Goal: Contribute content: Add original content to the website for others to see

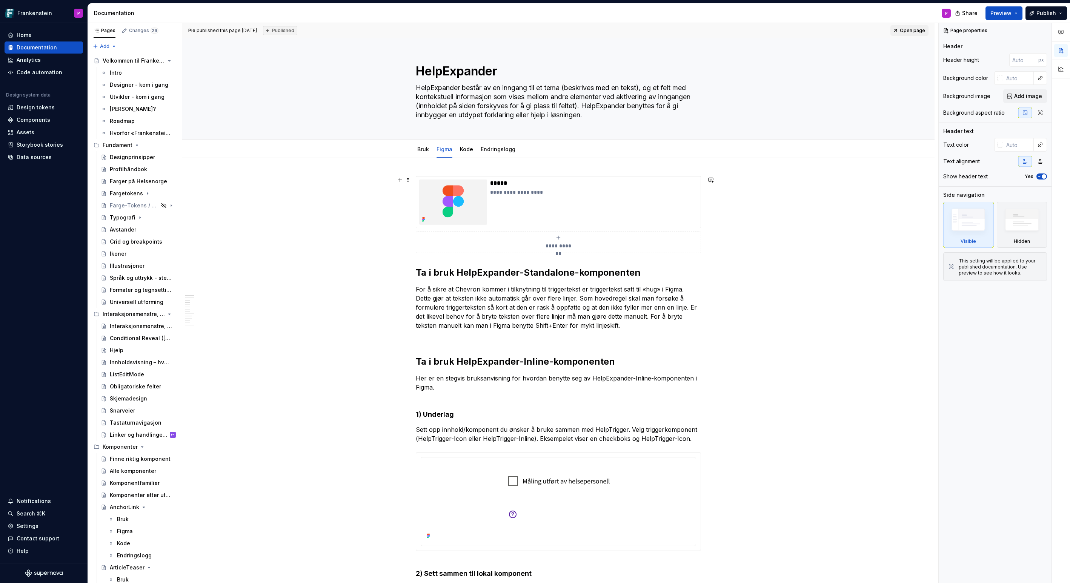
scroll to position [1299, 0]
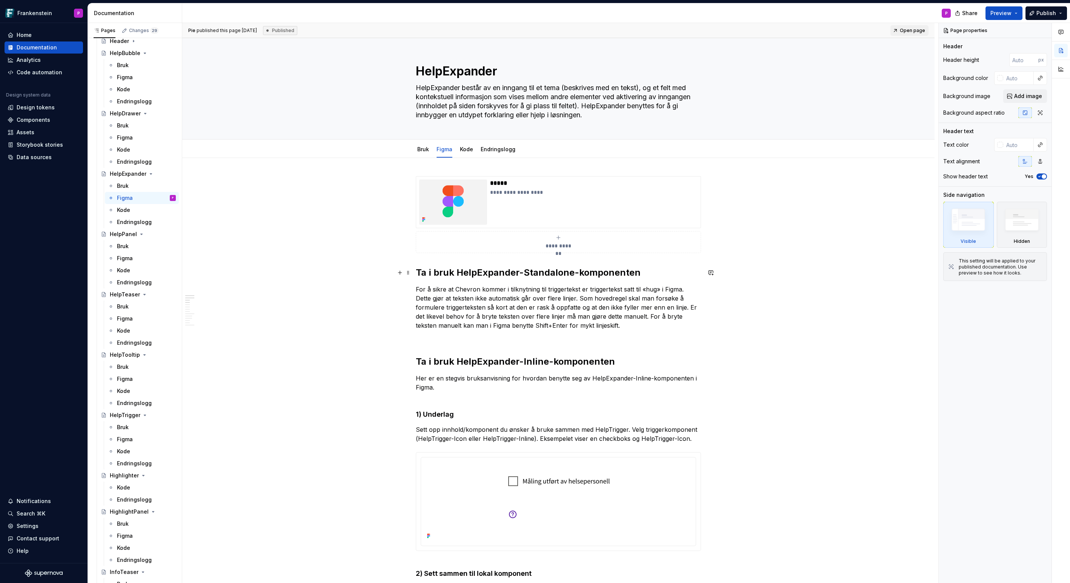
click at [418, 270] on strong "Ta i bruk HelpExpander-Standalone-komponenten" at bounding box center [528, 272] width 225 height 11
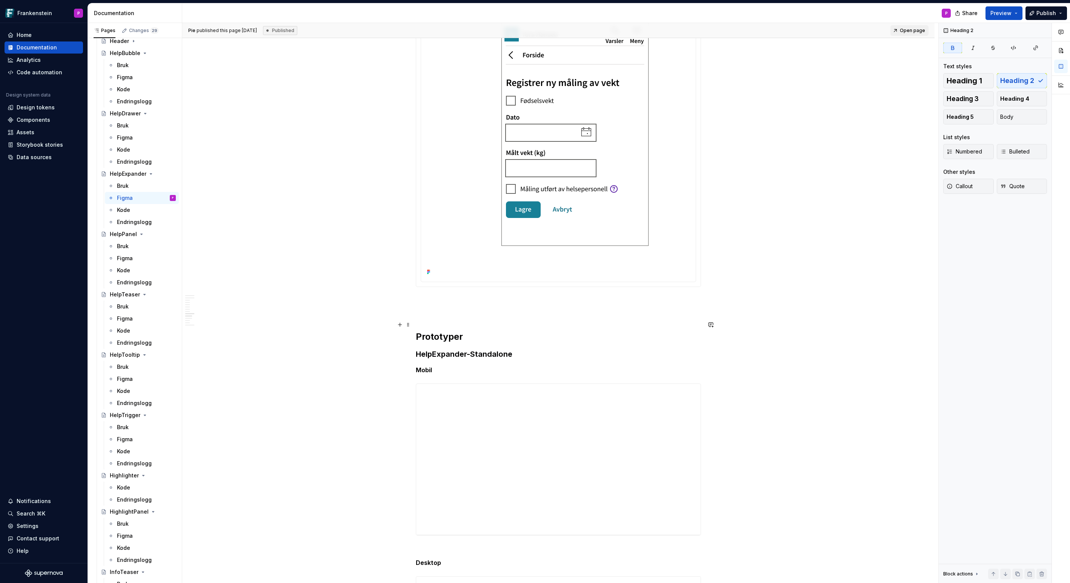
scroll to position [1466, 0]
click at [418, 356] on h3 "HelpExpander-Standalone" at bounding box center [558, 357] width 285 height 11
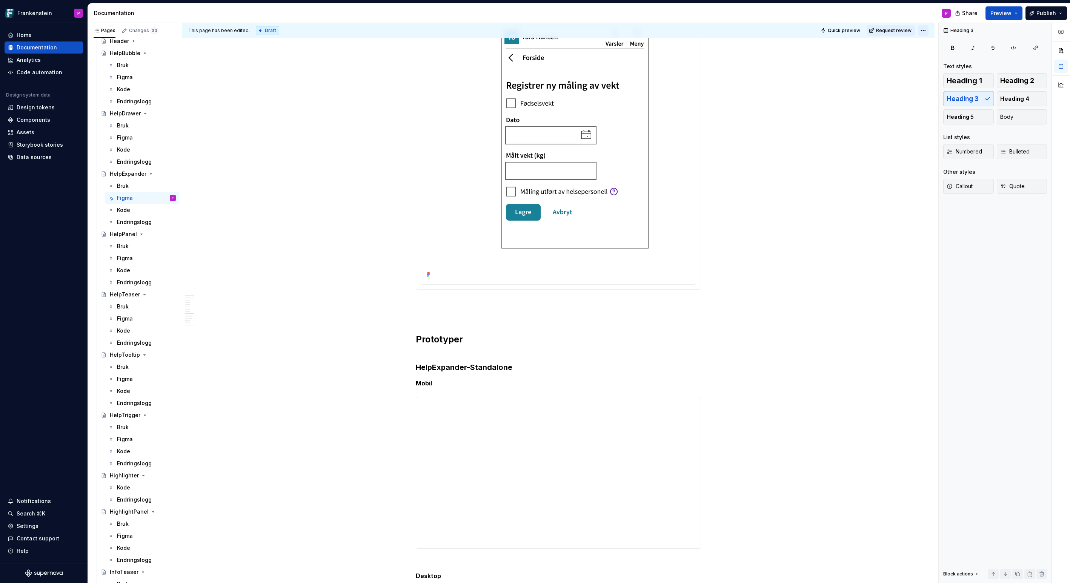
click at [929, 32] on html "Frankenstein P Home Documentation Analytics Code automation Design system data …" at bounding box center [535, 291] width 1070 height 583
click at [941, 44] on span "Change status" at bounding box center [954, 45] width 39 height 8
click at [1010, 84] on div "Ready for publish" at bounding box center [1027, 83] width 77 height 12
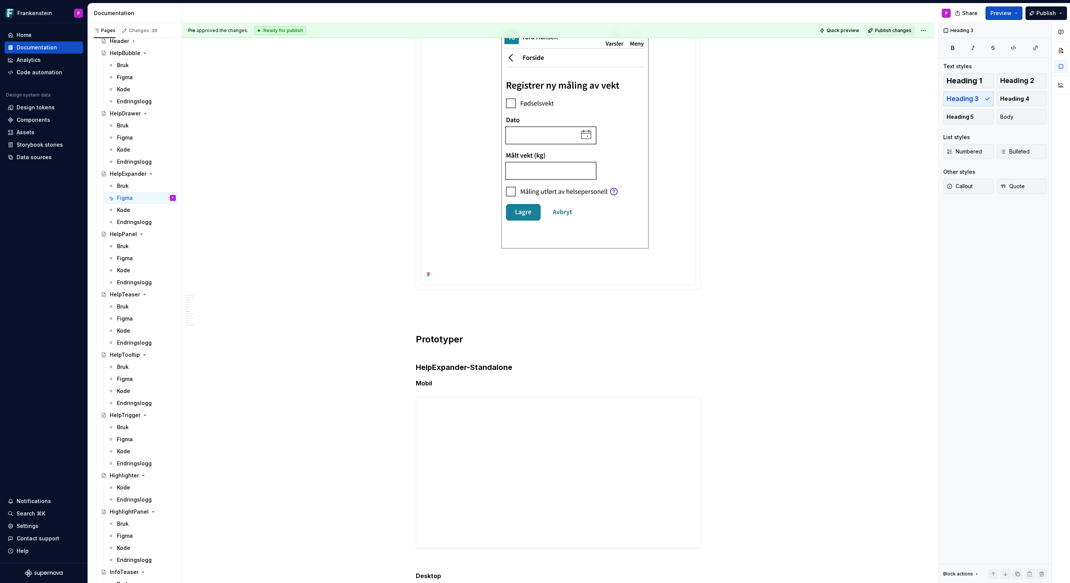
scroll to position [1193, 0]
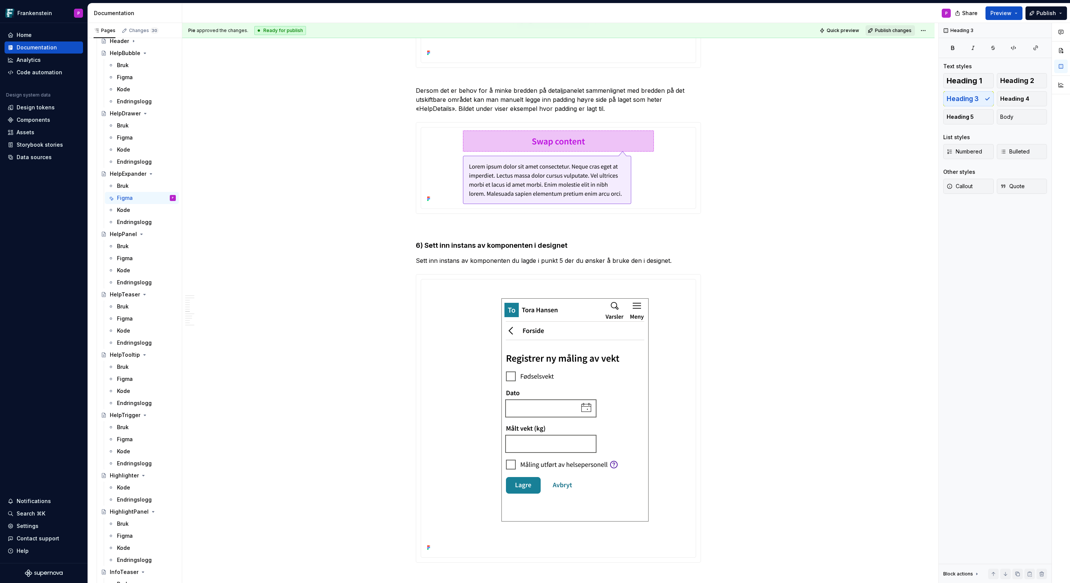
click at [893, 32] on span "Publish changes" at bounding box center [893, 31] width 37 height 6
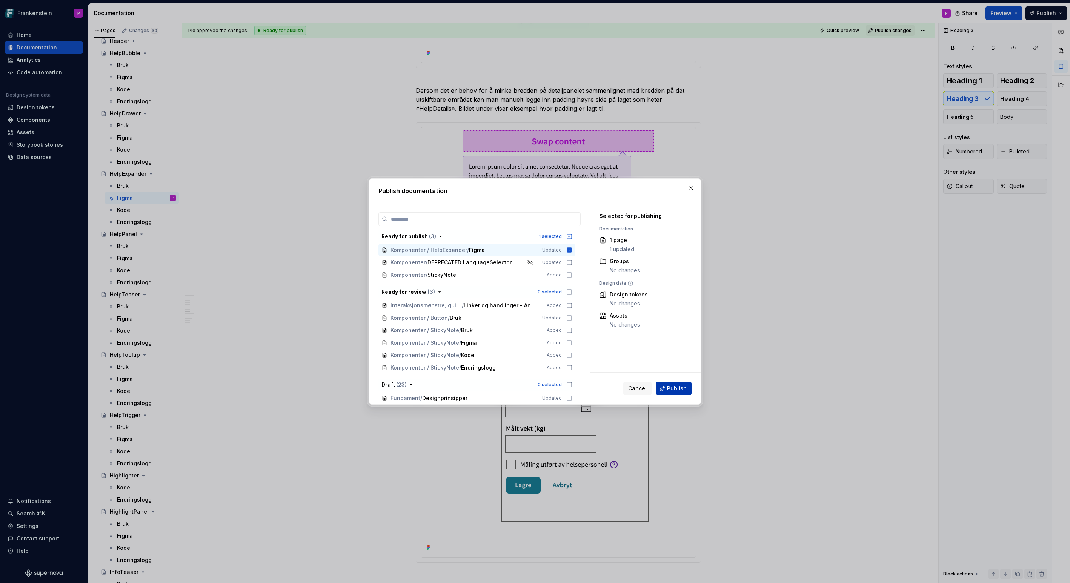
click at [683, 388] on span "Publish" at bounding box center [677, 389] width 20 height 8
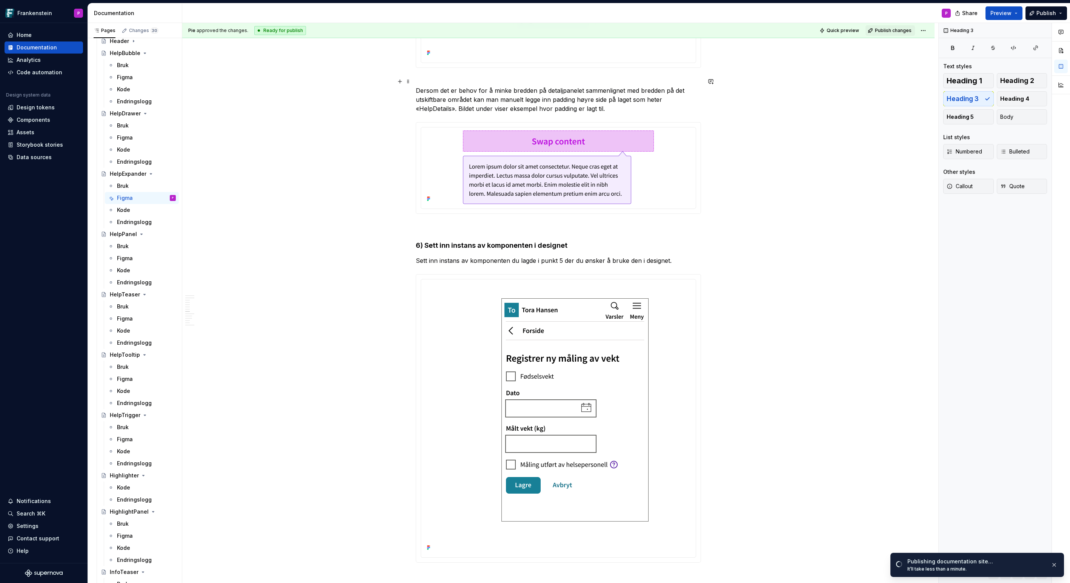
click at [612, 109] on p "Dersom det er behov for å minke bredden på detaljpanelet sammenlignet med bredd…" at bounding box center [558, 95] width 285 height 36
click at [569, 245] on h4 "6) Sett inn instans av komponenten i designet" at bounding box center [558, 245] width 285 height 9
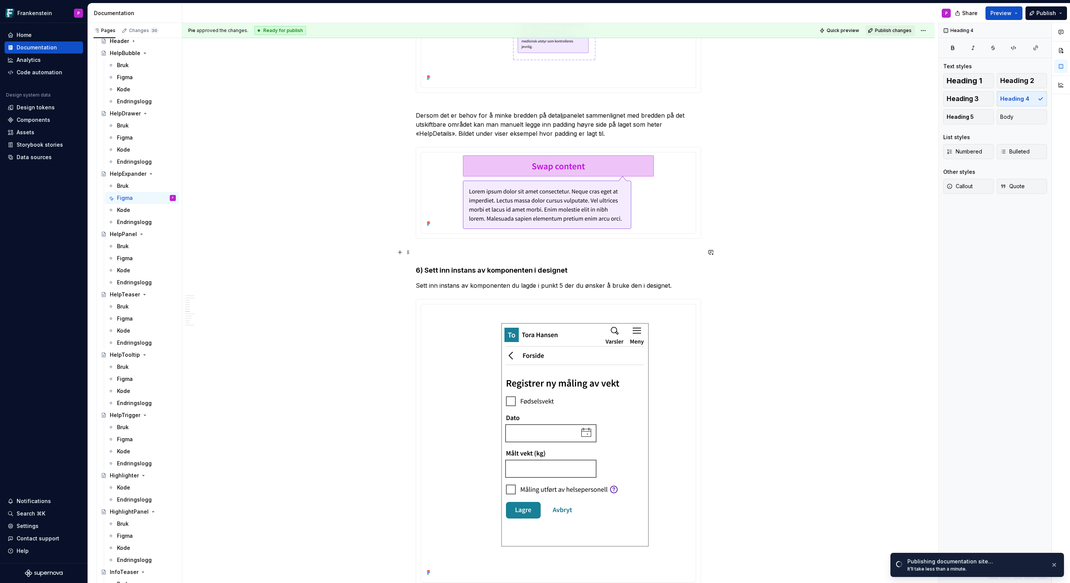
scroll to position [1167, 0]
click at [622, 135] on p "Dersom det er behov for å minke bredden på detaljpanelet sammenlignet med bredd…" at bounding box center [558, 121] width 285 height 36
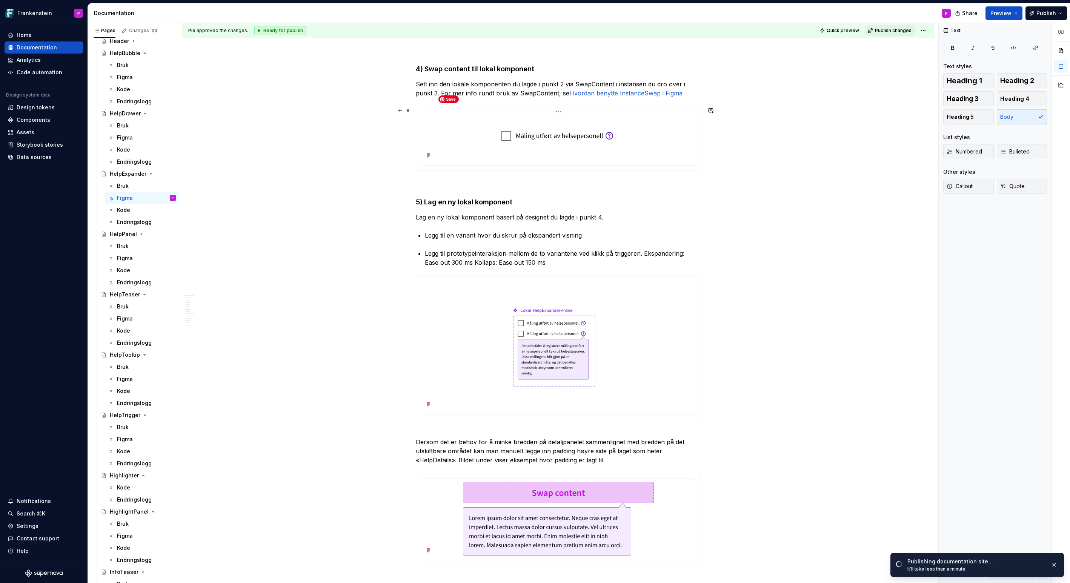
scroll to position [835, 0]
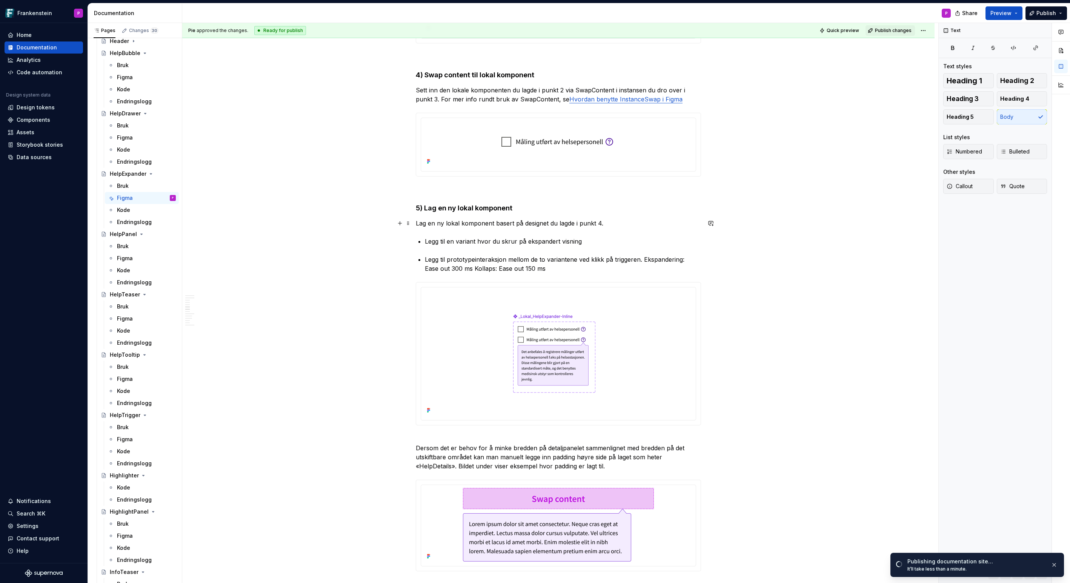
click at [607, 224] on p "Lag en ny lokal komponent basert på designet du lagde i punkt 4." at bounding box center [558, 223] width 285 height 9
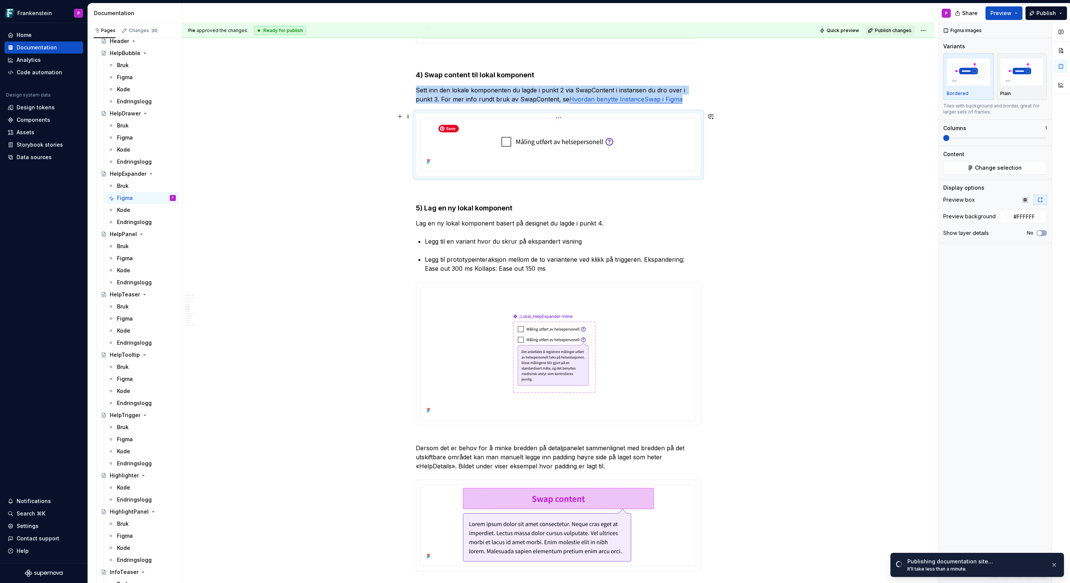
click at [541, 138] on img at bounding box center [558, 144] width 251 height 46
click at [973, 166] on button "Change selection" at bounding box center [995, 168] width 104 height 14
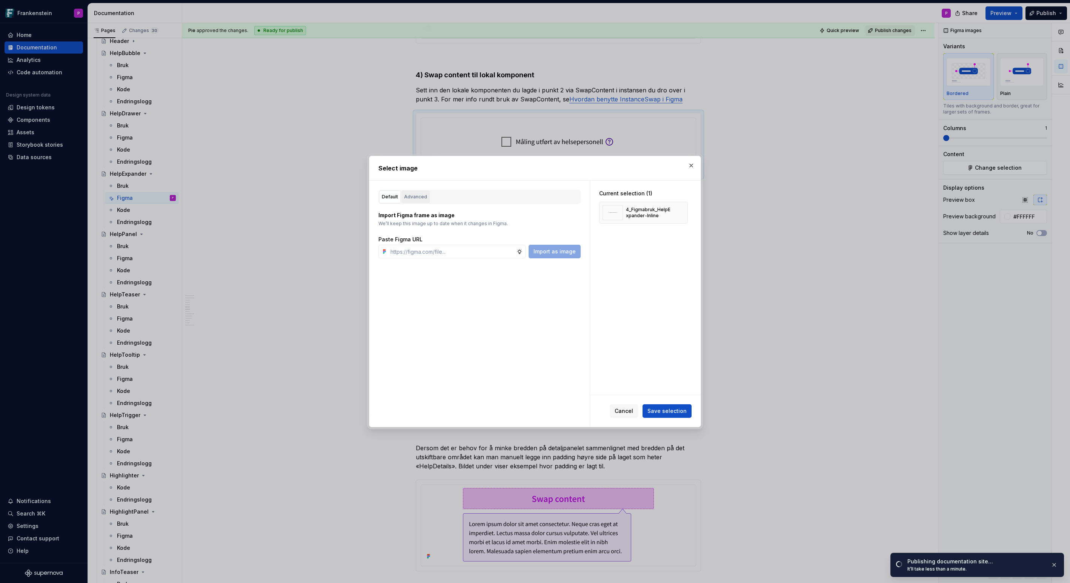
click at [418, 195] on div "Advanced" at bounding box center [415, 197] width 23 height 8
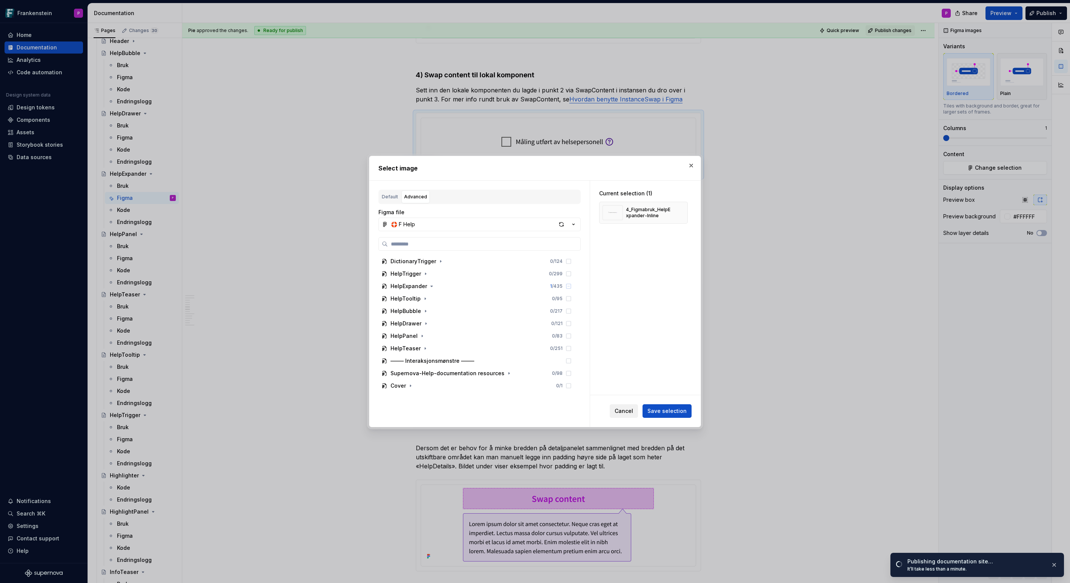
click at [627, 409] on span "Cancel" at bounding box center [623, 411] width 18 height 8
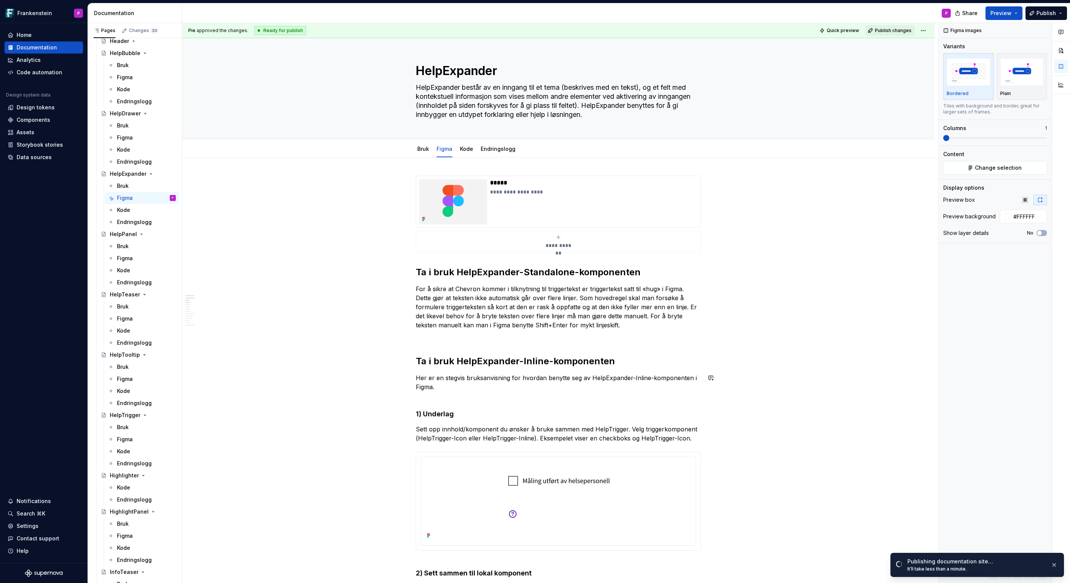
scroll to position [0, 0]
click at [628, 327] on p "For å sikre at Chevron kommer i tilknytning til triggertekst er triggertekst sa…" at bounding box center [558, 307] width 285 height 45
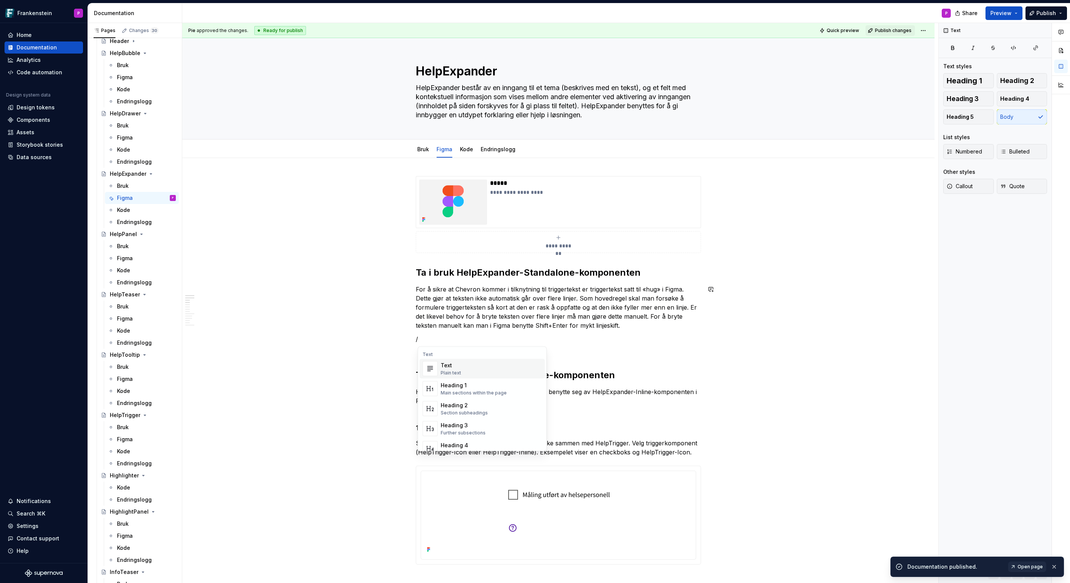
type textarea "*"
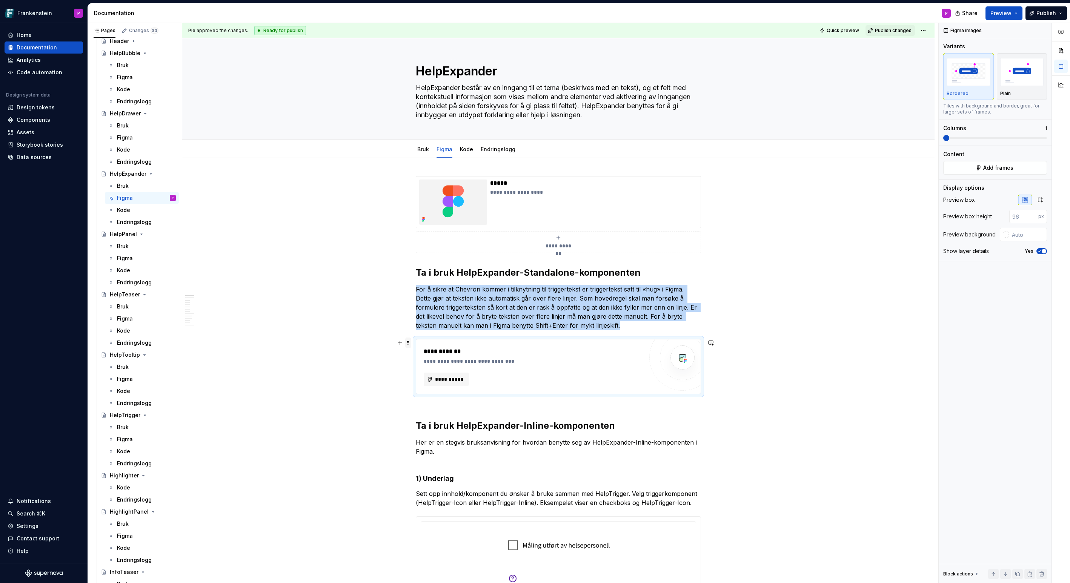
click at [411, 344] on span at bounding box center [408, 343] width 6 height 11
click at [425, 406] on div "Delete" at bounding box center [445, 410] width 49 height 8
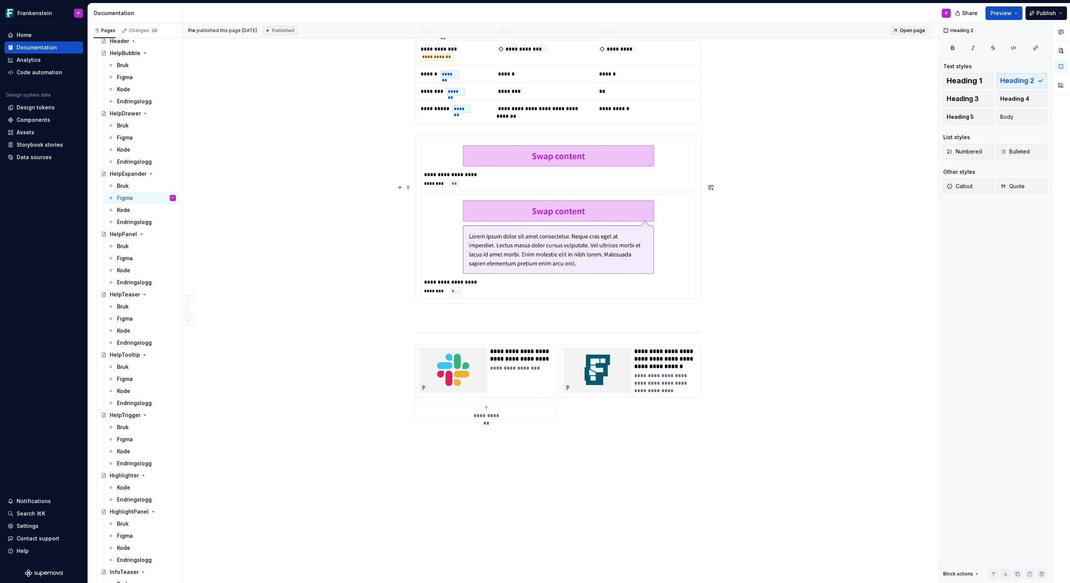
scroll to position [3266, 0]
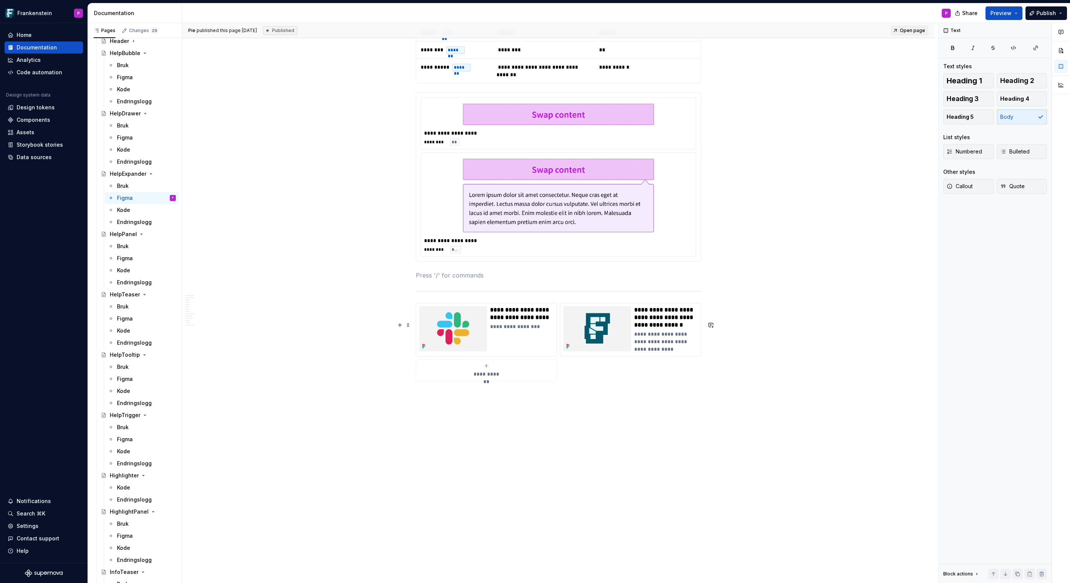
click at [431, 279] on p at bounding box center [558, 275] width 285 height 9
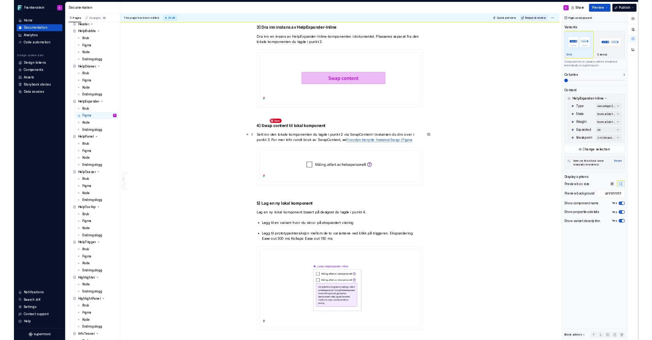
scroll to position [0, 0]
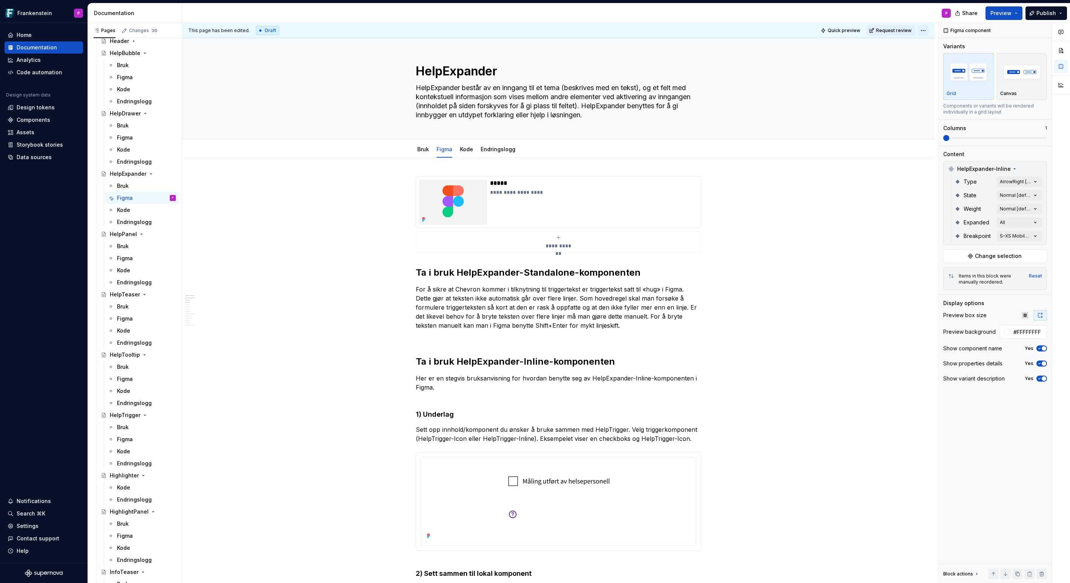
click at [924, 28] on html "Frankenstein P Home Documentation Analytics Code automation Design system data …" at bounding box center [535, 291] width 1070 height 583
click at [1020, 83] on div "Ready for publish" at bounding box center [1036, 84] width 52 height 8
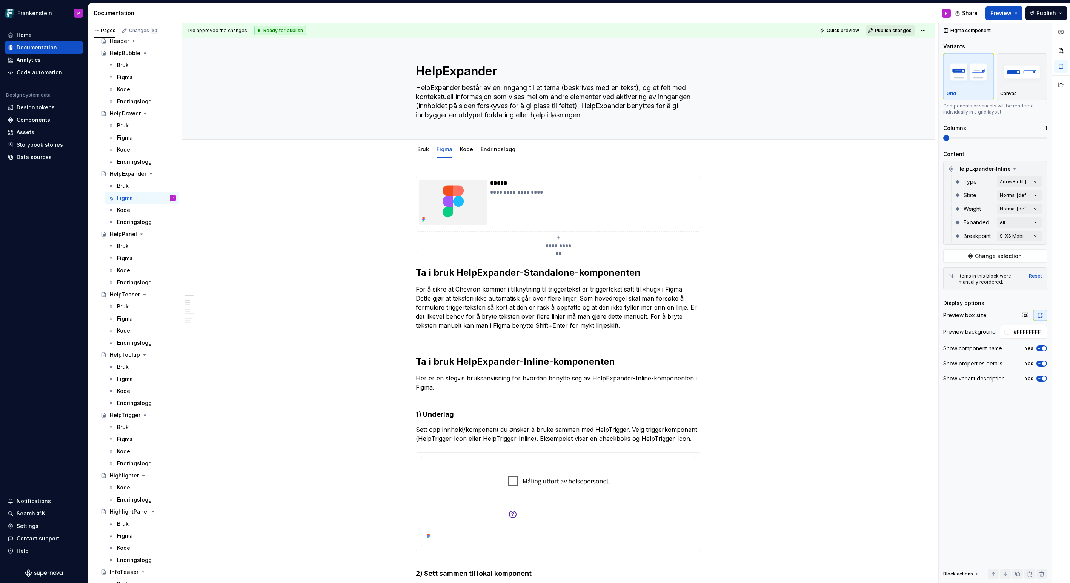
click at [889, 29] on span "Publish changes" at bounding box center [893, 31] width 37 height 6
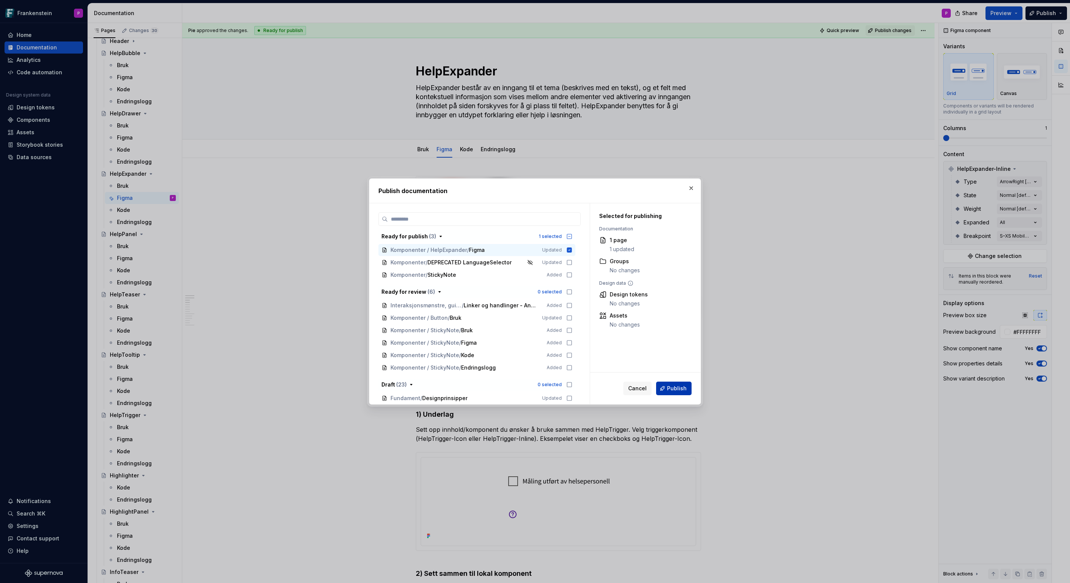
click at [673, 388] on span "Publish" at bounding box center [677, 389] width 20 height 8
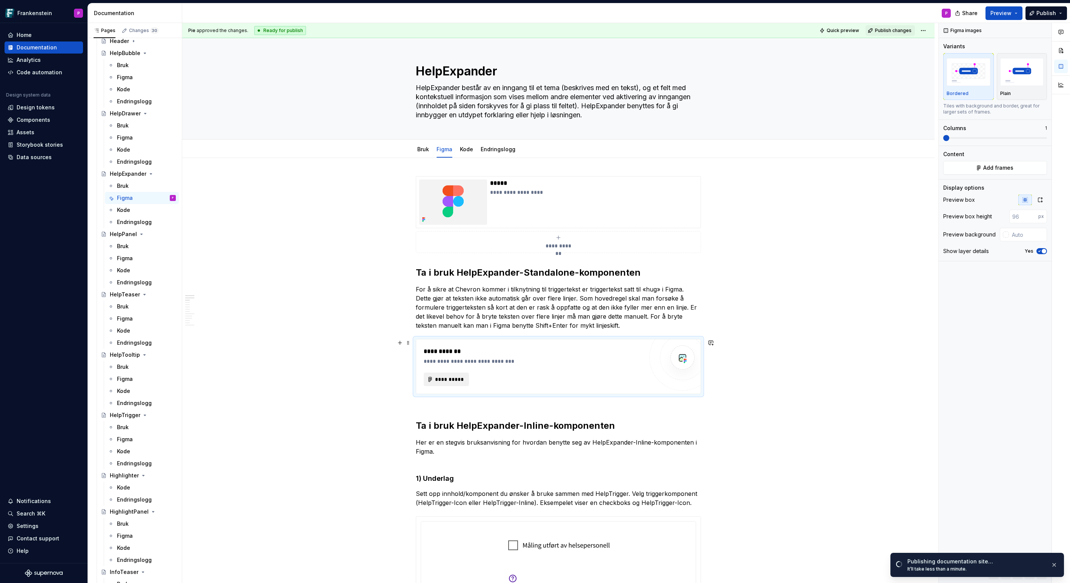
click at [462, 378] on span "**********" at bounding box center [449, 380] width 29 height 8
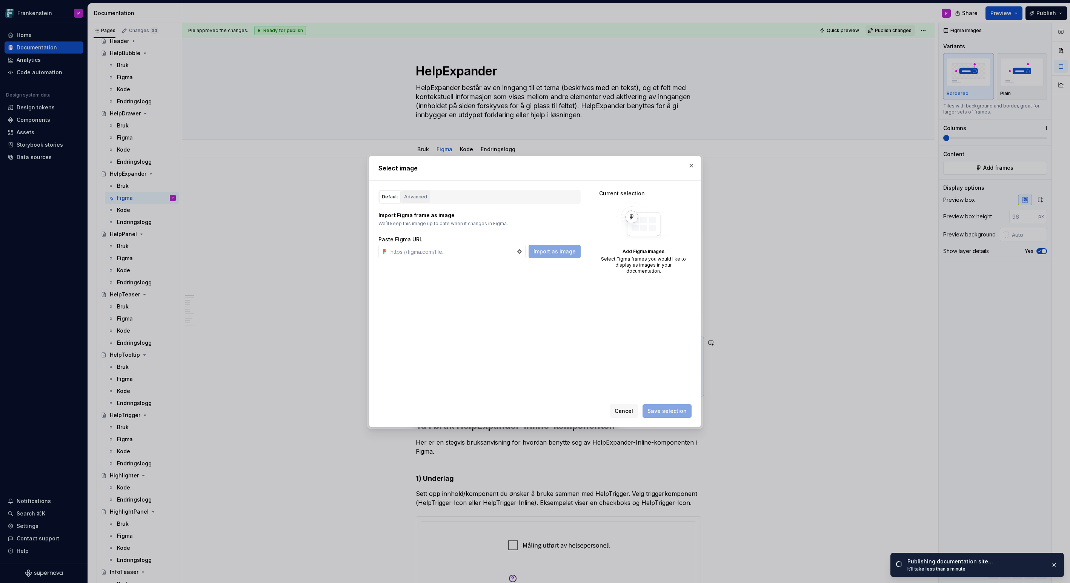
click at [422, 200] on div "Advanced" at bounding box center [415, 197] width 23 height 8
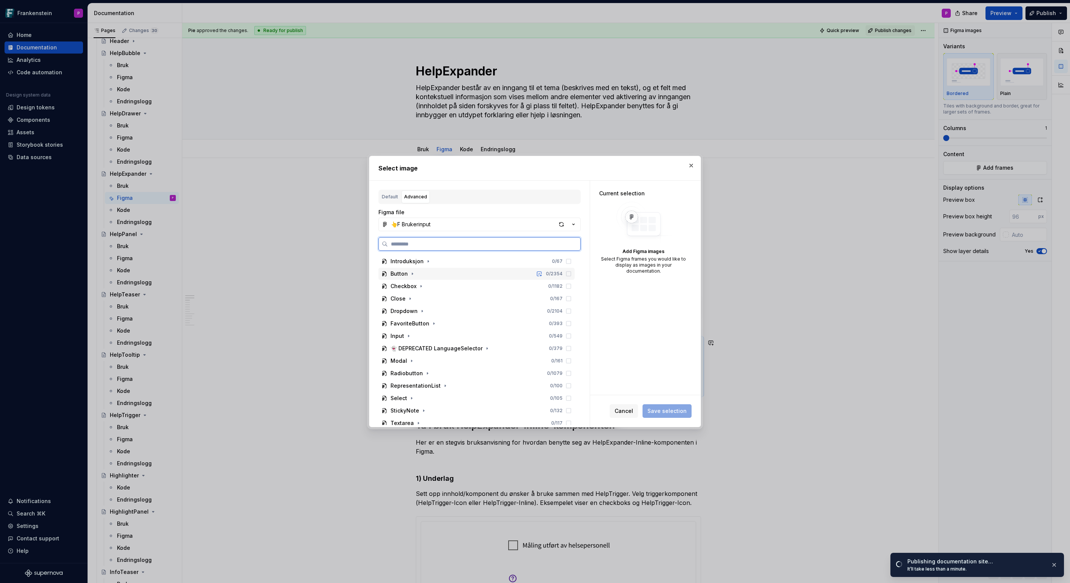
click at [396, 276] on div "Button" at bounding box center [398, 274] width 17 height 8
click at [407, 287] on div "Button Variants Legend" at bounding box center [429, 287] width 62 height 8
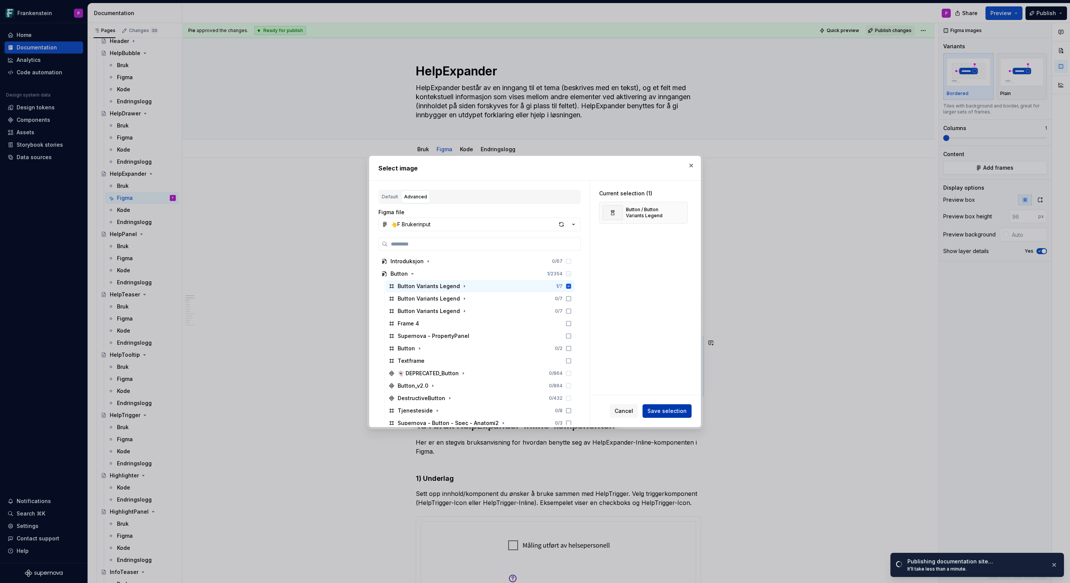
click at [655, 406] on button "Save selection" at bounding box center [666, 411] width 49 height 14
click at [691, 165] on button "button" at bounding box center [691, 165] width 11 height 11
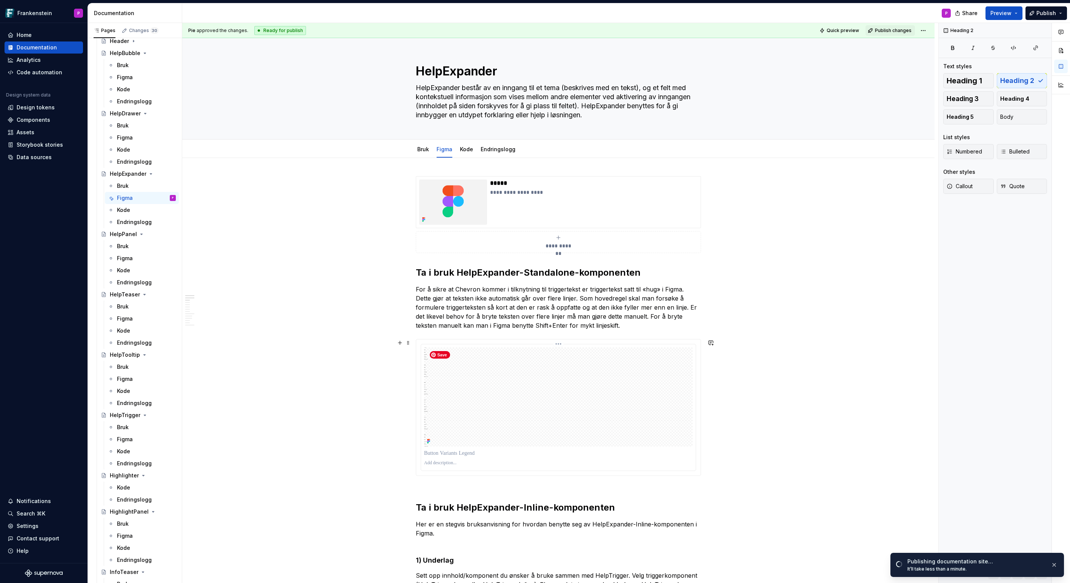
click at [661, 413] on img at bounding box center [558, 396] width 269 height 99
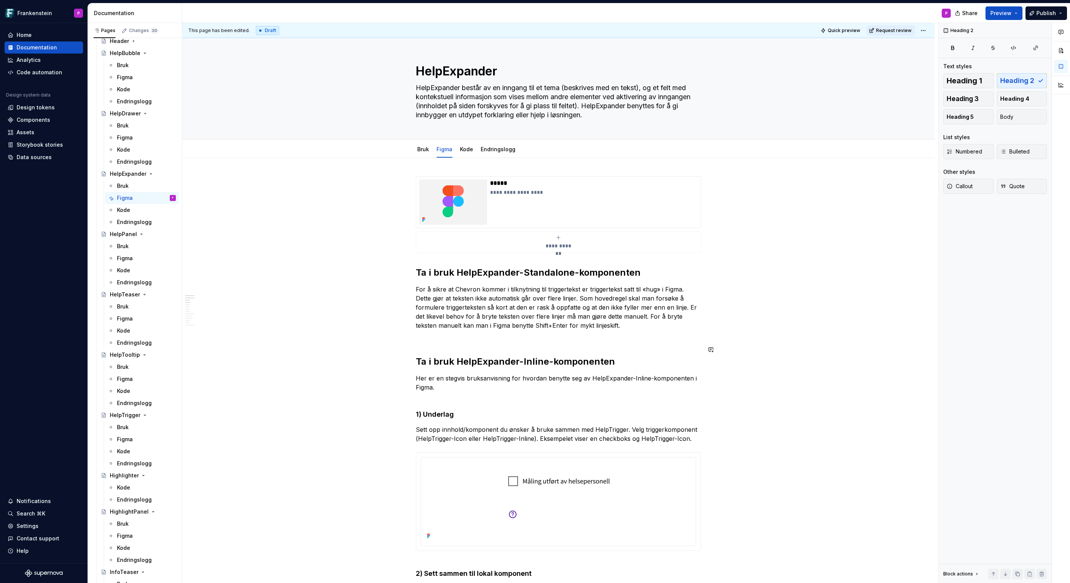
click at [927, 29] on html "Frankenstein P Home Documentation Analytics Code automation Design system data …" at bounding box center [535, 291] width 1070 height 583
click at [1020, 85] on div "Ready for publish" at bounding box center [1036, 84] width 52 height 8
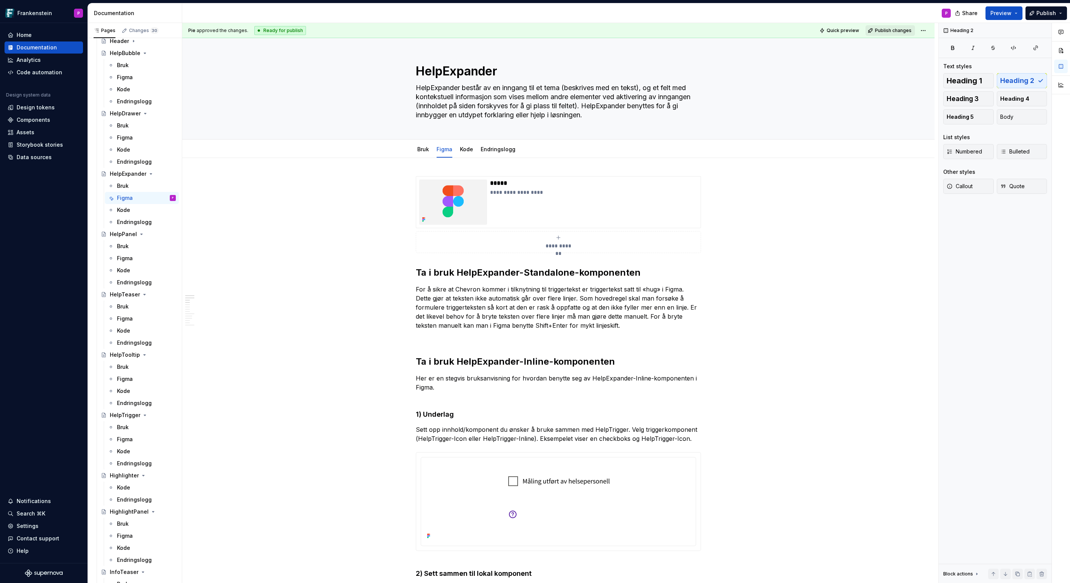
click at [886, 29] on span "Publish changes" at bounding box center [893, 31] width 37 height 6
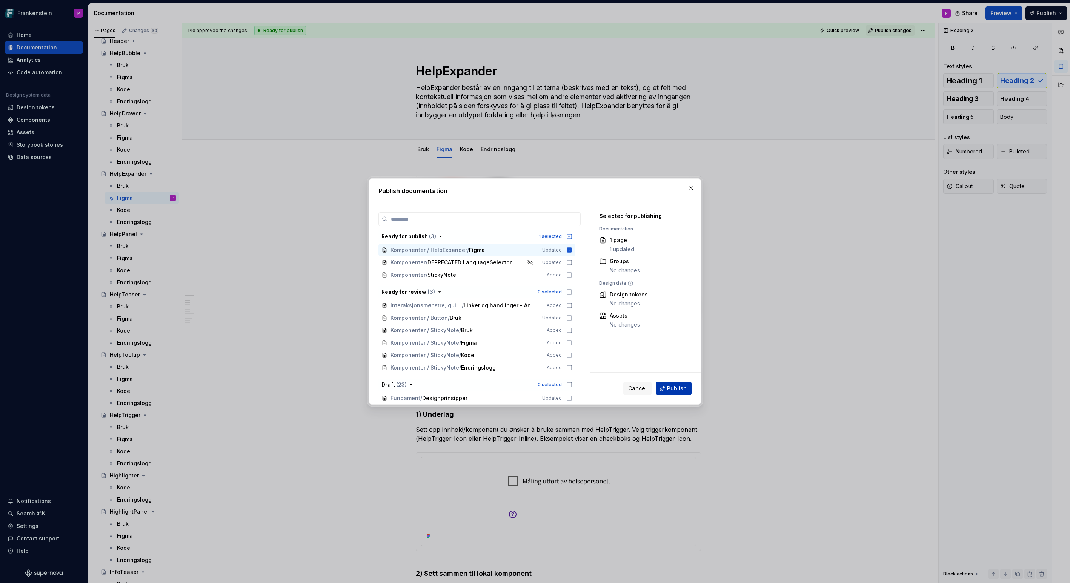
click at [671, 388] on span "Publish" at bounding box center [677, 389] width 20 height 8
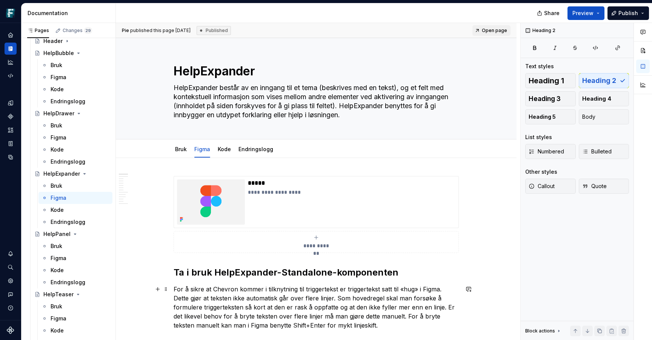
type textarea "*"
